Goal: Task Accomplishment & Management: Use online tool/utility

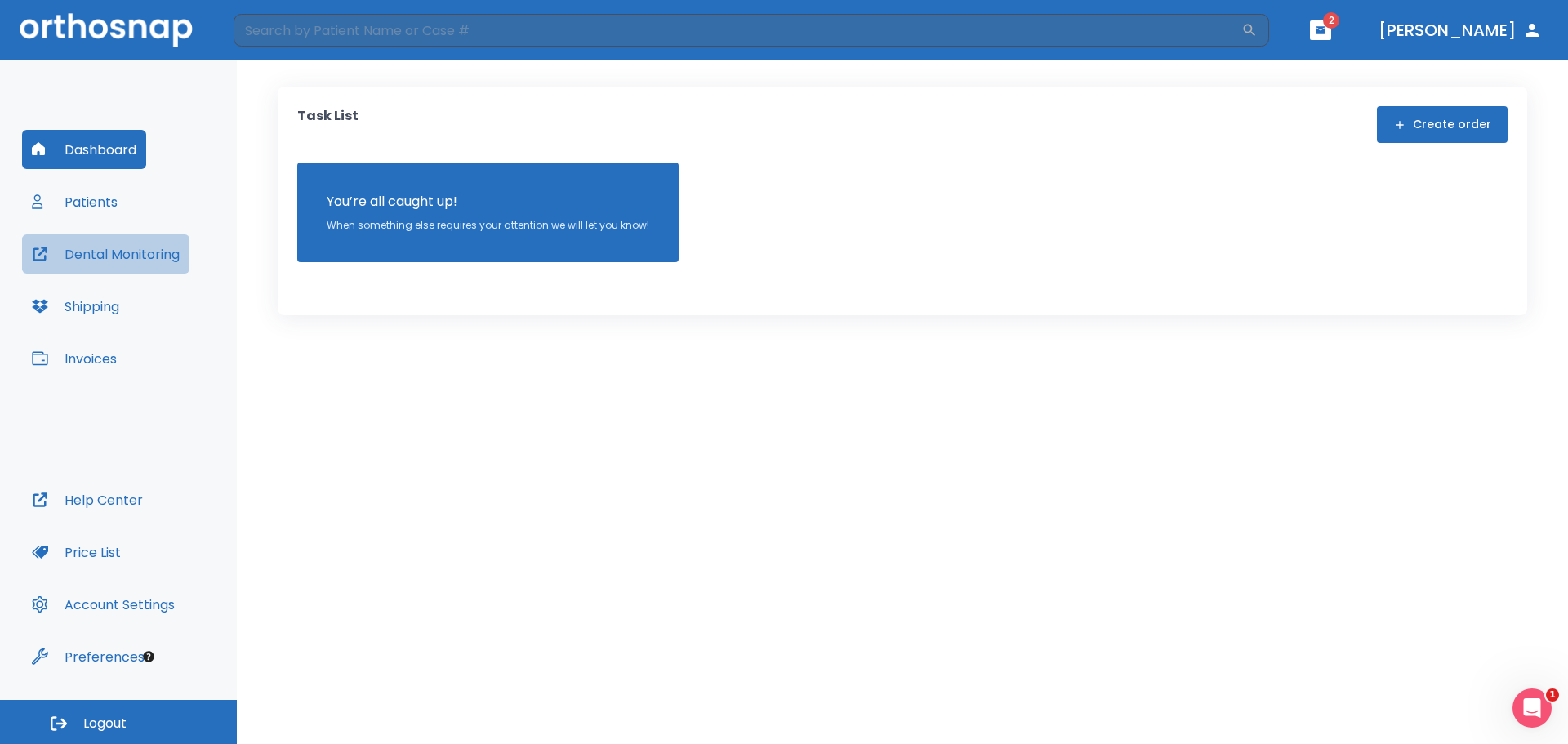
click at [121, 250] on button "Dental Monitoring" at bounding box center [106, 254] width 167 height 39
drag, startPoint x: 128, startPoint y: 178, endPoint x: 114, endPoint y: 182, distance: 14.6
click at [121, 178] on div "Dashboard Patients Dental Monitoring Shipping Invoices" at bounding box center [118, 304] width 193 height 350
click at [114, 182] on button "Patients" at bounding box center [75, 201] width 106 height 39
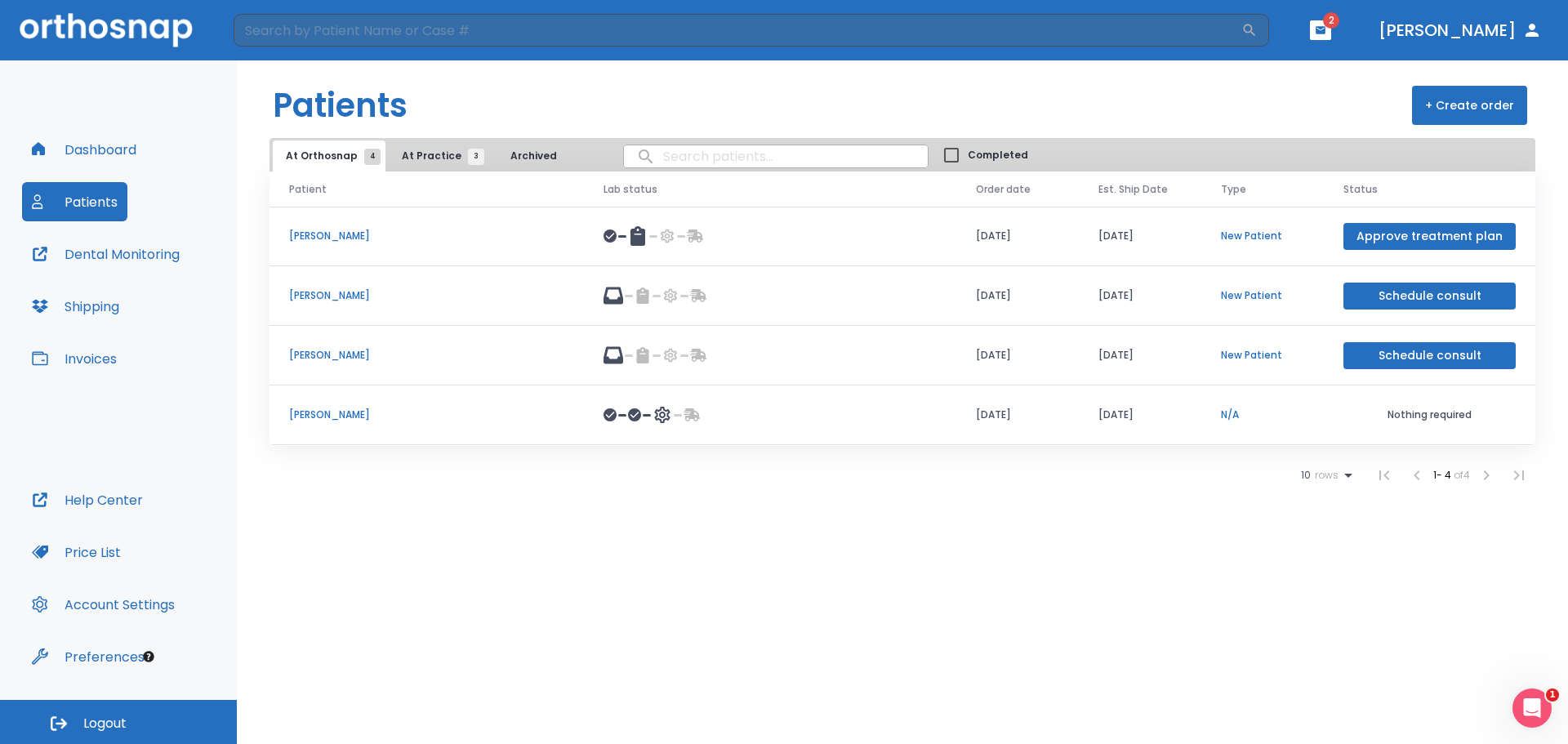
click at [321, 405] on td "[PERSON_NAME]" at bounding box center [426, 415] width 314 height 60
click at [326, 413] on p "[PERSON_NAME]" at bounding box center [426, 415] width 275 height 14
click at [446, 144] on button "At Practice 3" at bounding box center [439, 156] width 100 height 31
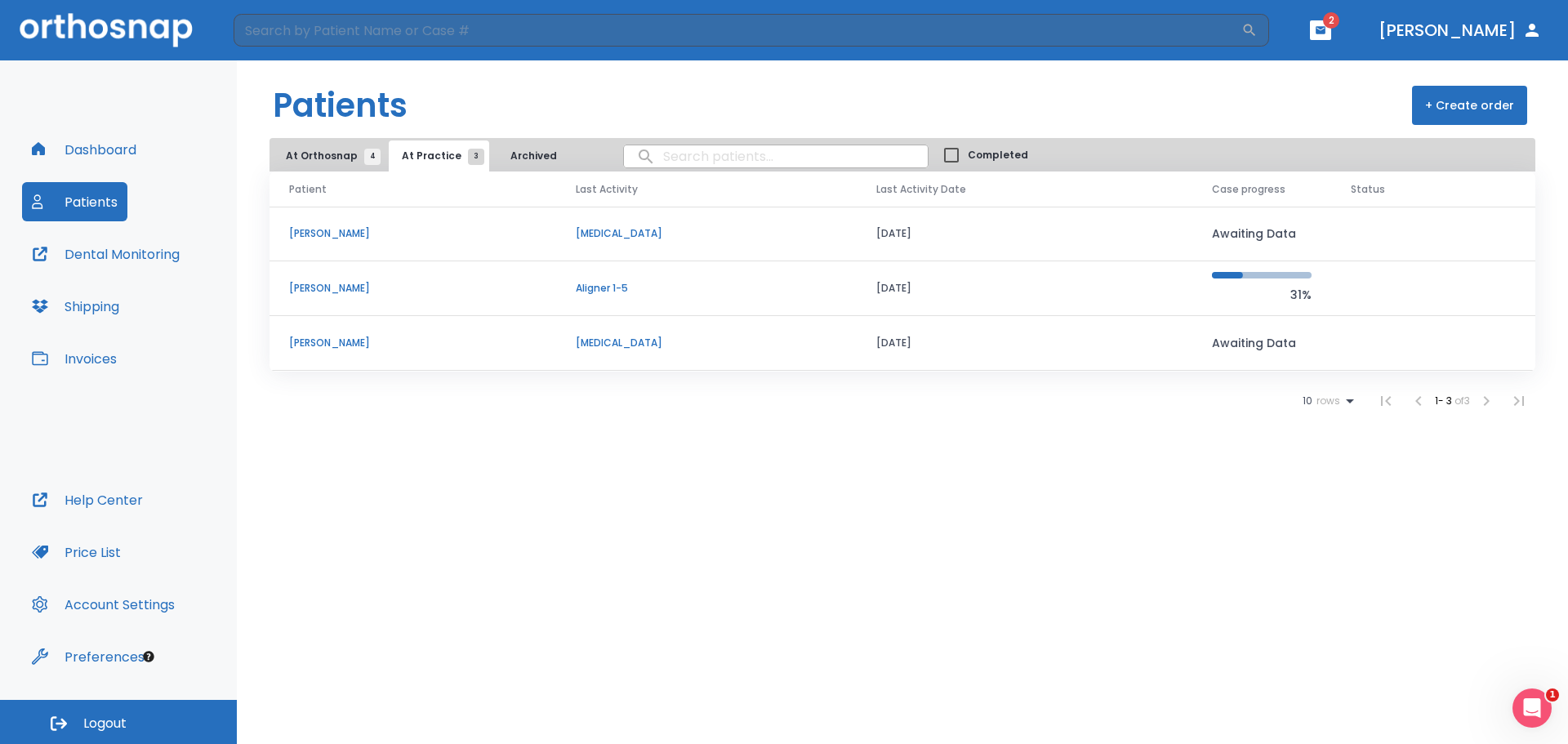
click at [352, 293] on p "[PERSON_NAME]" at bounding box center [413, 288] width 247 height 14
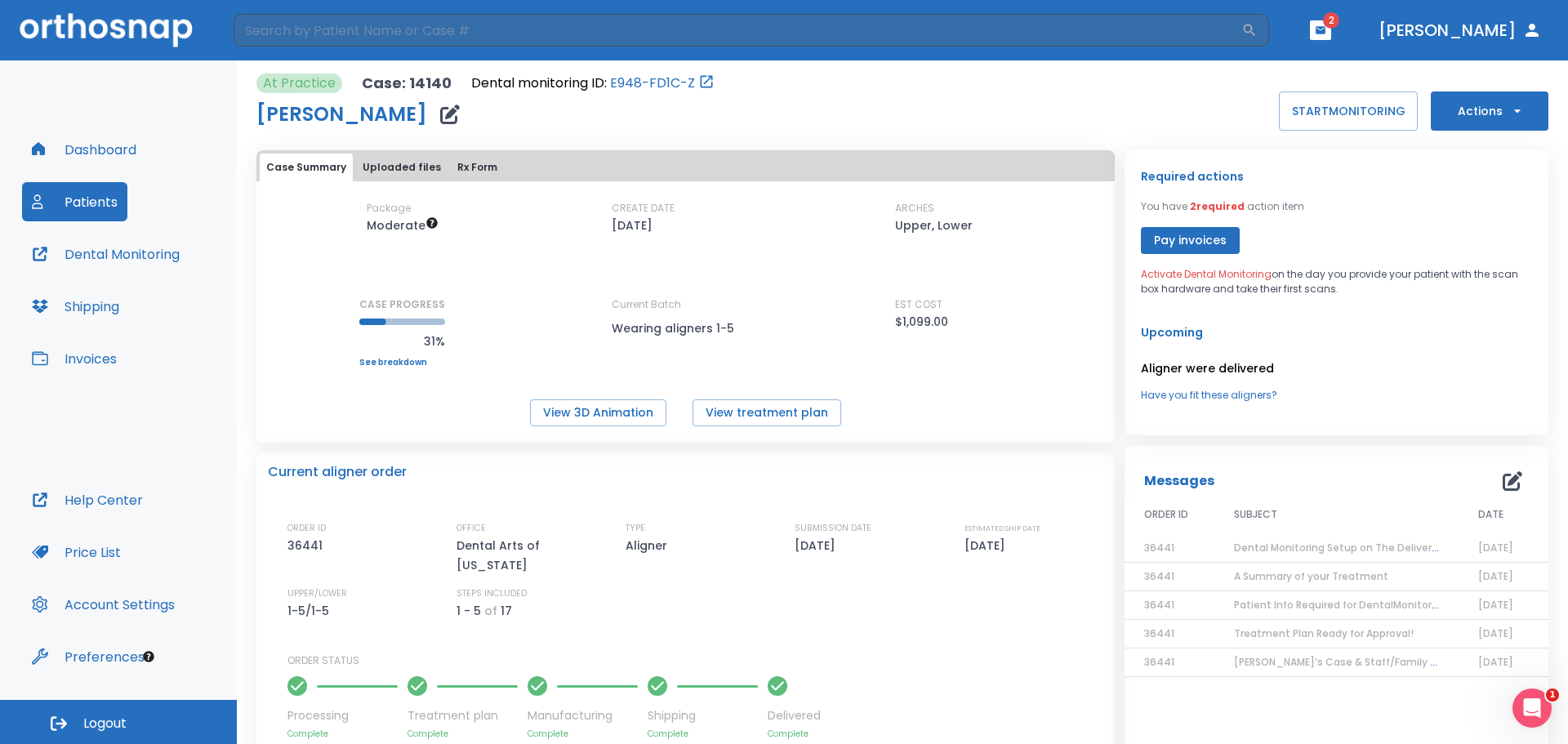
click at [1193, 278] on span "Activate Dental Monitoring" at bounding box center [1206, 274] width 131 height 14
click at [1200, 278] on span "Activate Dental Monitoring" at bounding box center [1206, 274] width 131 height 14
click at [644, 76] on link "E948-FD1C-Z" at bounding box center [652, 83] width 85 height 20
